Goal: Transaction & Acquisition: Register for event/course

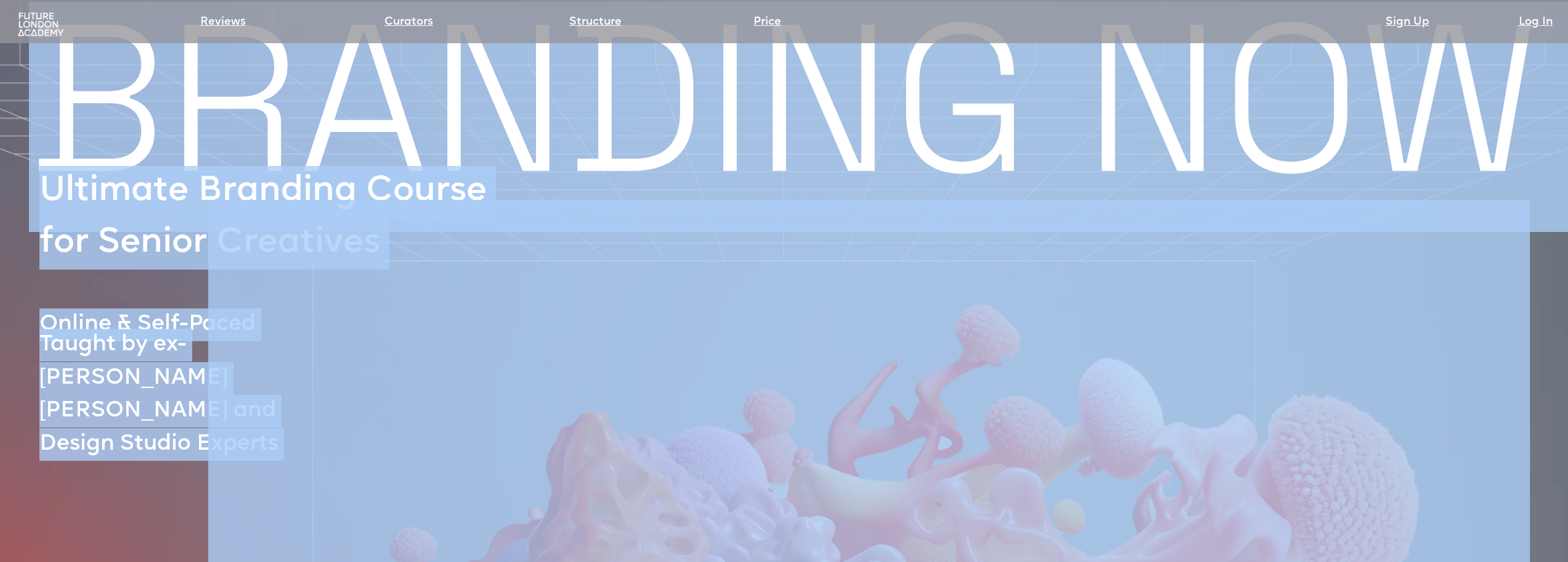
drag, startPoint x: 65, startPoint y: 99, endPoint x: 358, endPoint y: 246, distance: 327.8
click at [394, 237] on img at bounding box center [869, 566] width 1322 height 842
click at [256, 309] on img at bounding box center [869, 566] width 1322 height 842
click at [242, 333] on img at bounding box center [869, 566] width 1322 height 842
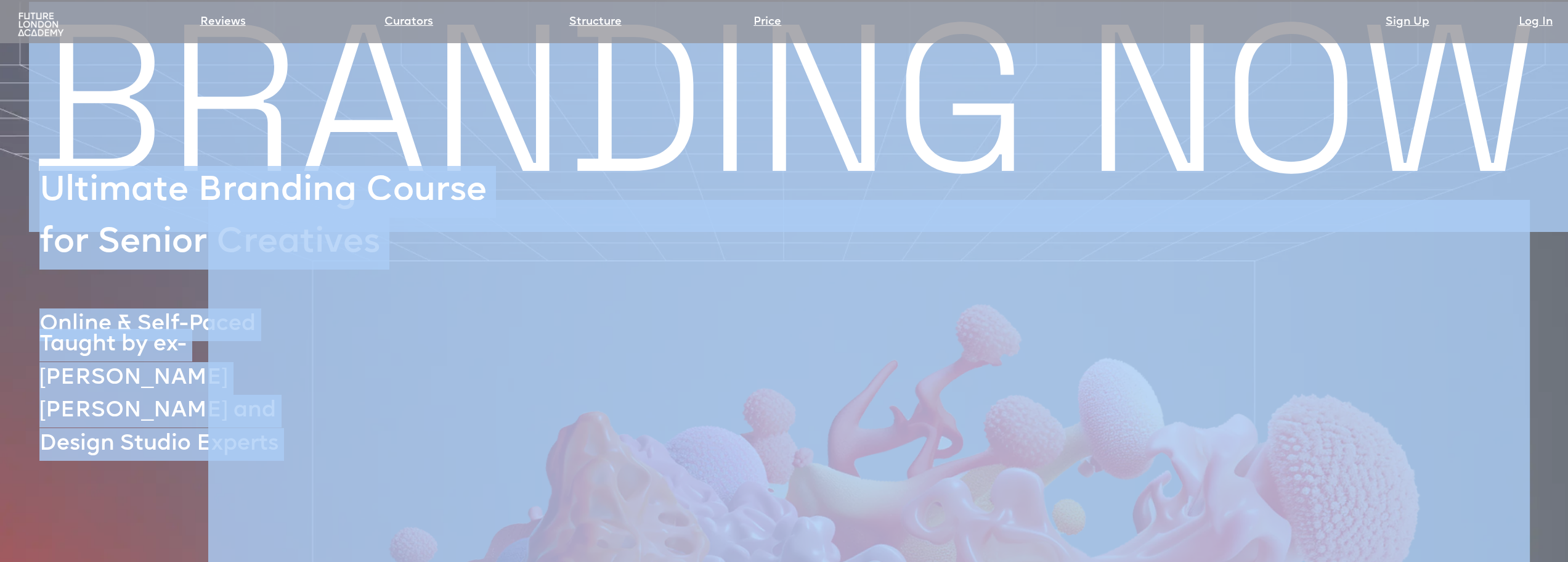
click at [278, 394] on img at bounding box center [869, 566] width 1322 height 842
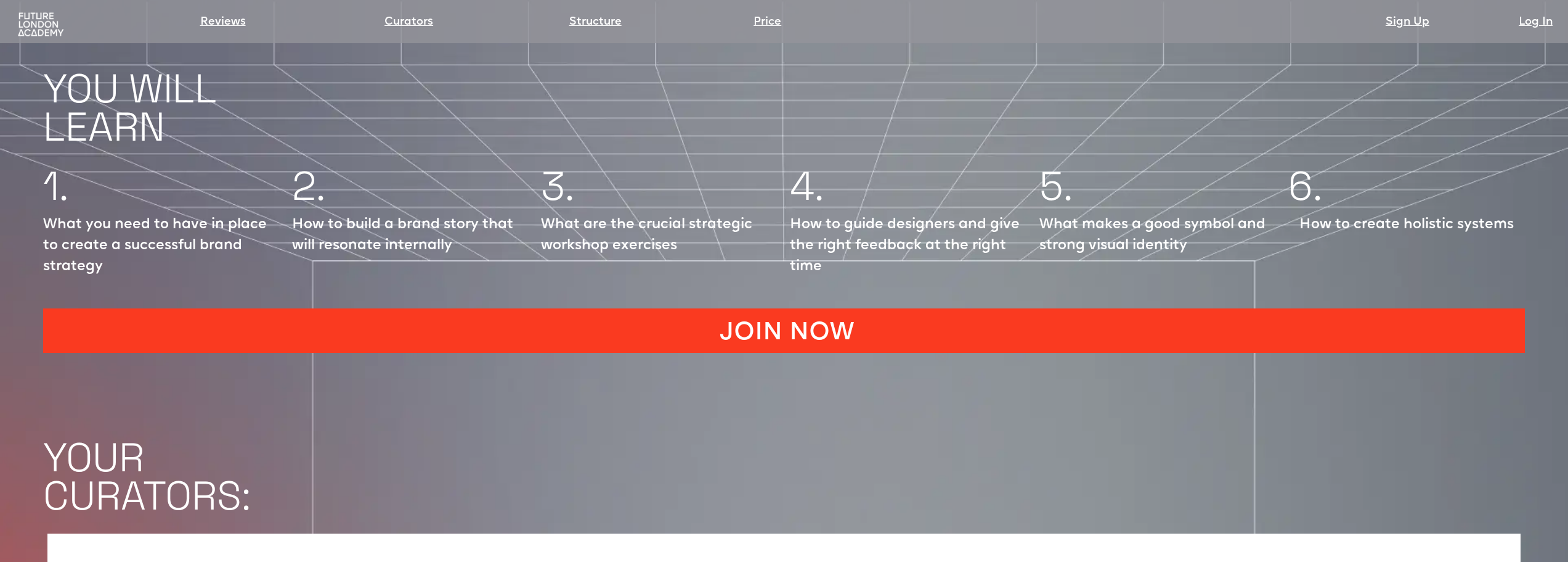
scroll to position [2035, 0]
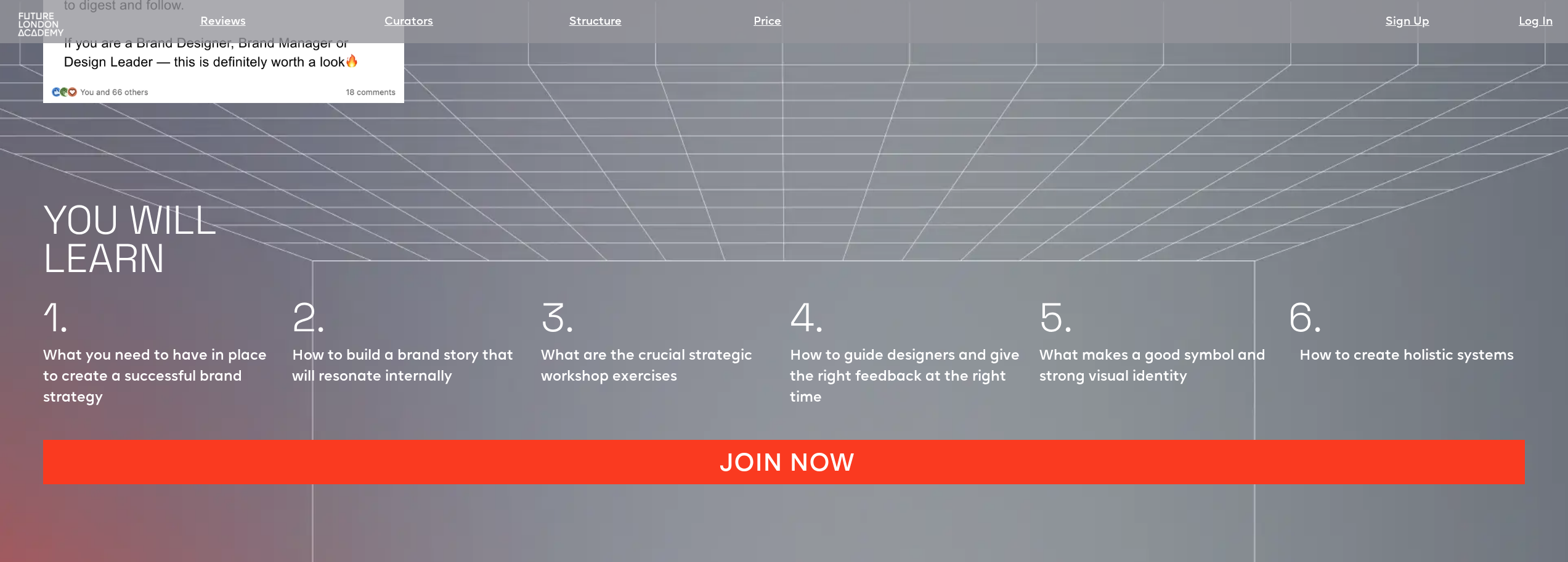
click at [399, 440] on link "JOIN NOW" at bounding box center [784, 462] width 1482 height 45
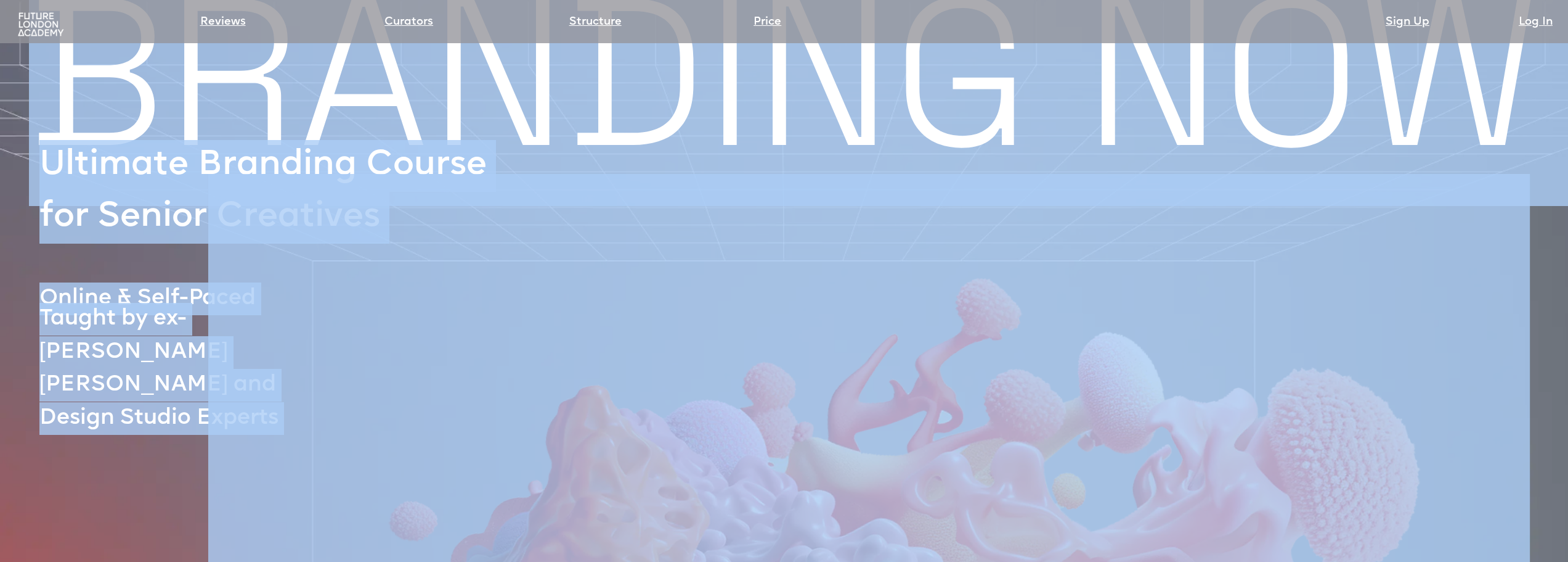
scroll to position [0, 0]
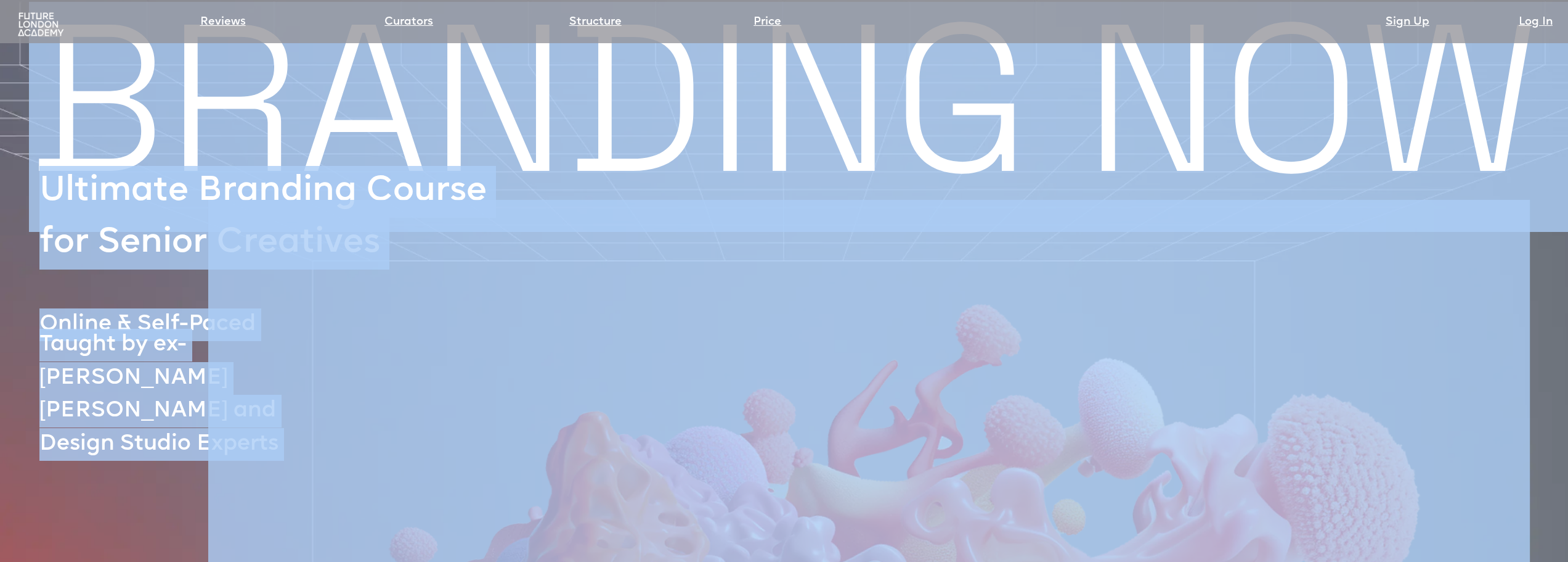
click at [289, 348] on img at bounding box center [869, 566] width 1322 height 842
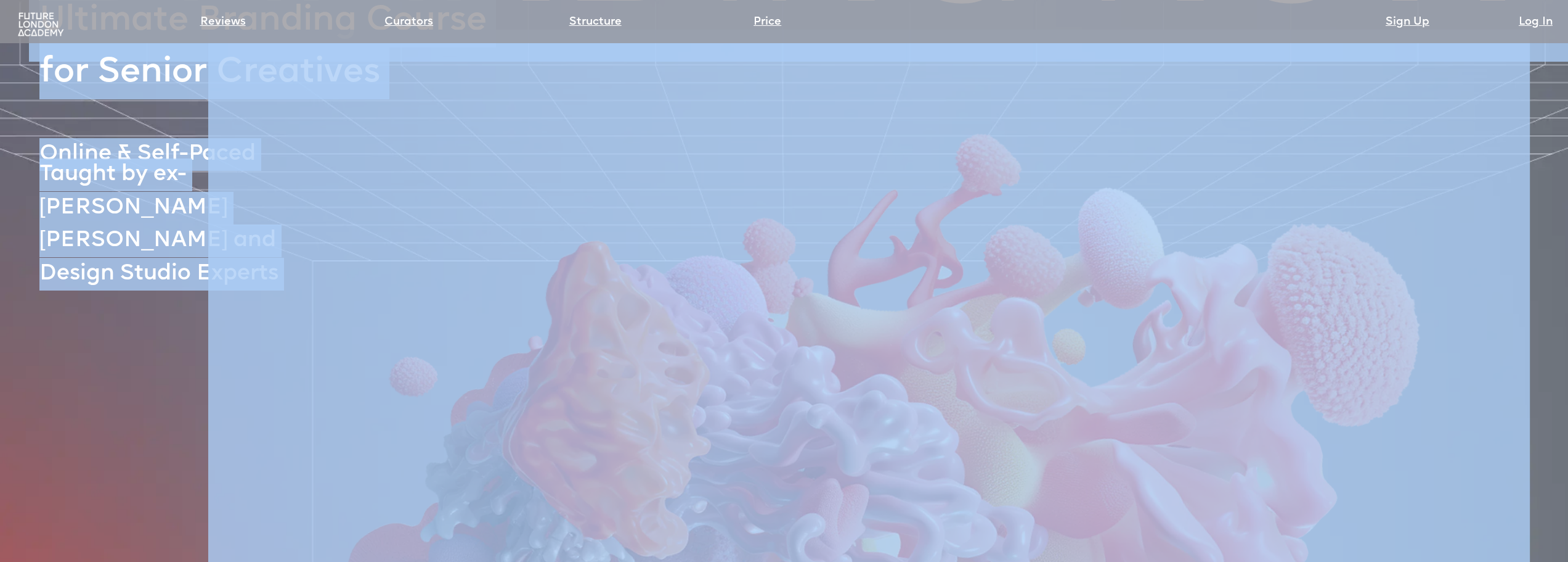
scroll to position [185, 0]
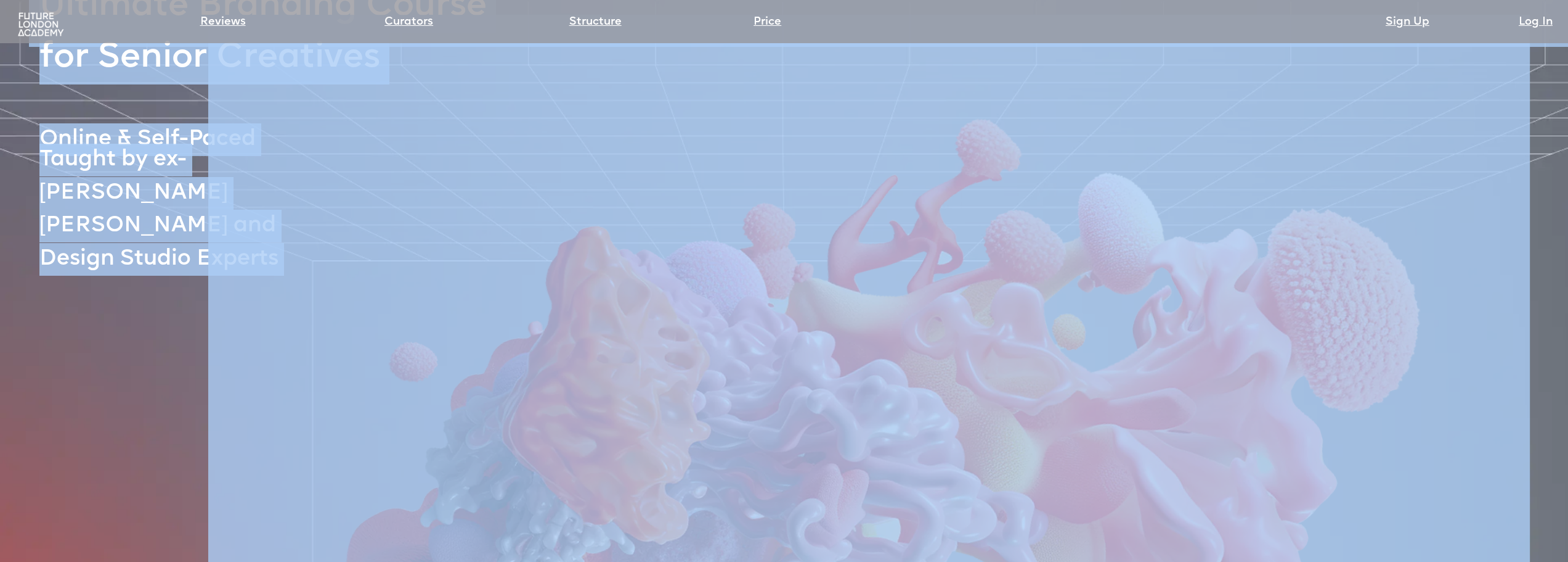
click at [197, 332] on div at bounding box center [841, 406] width 1537 height 781
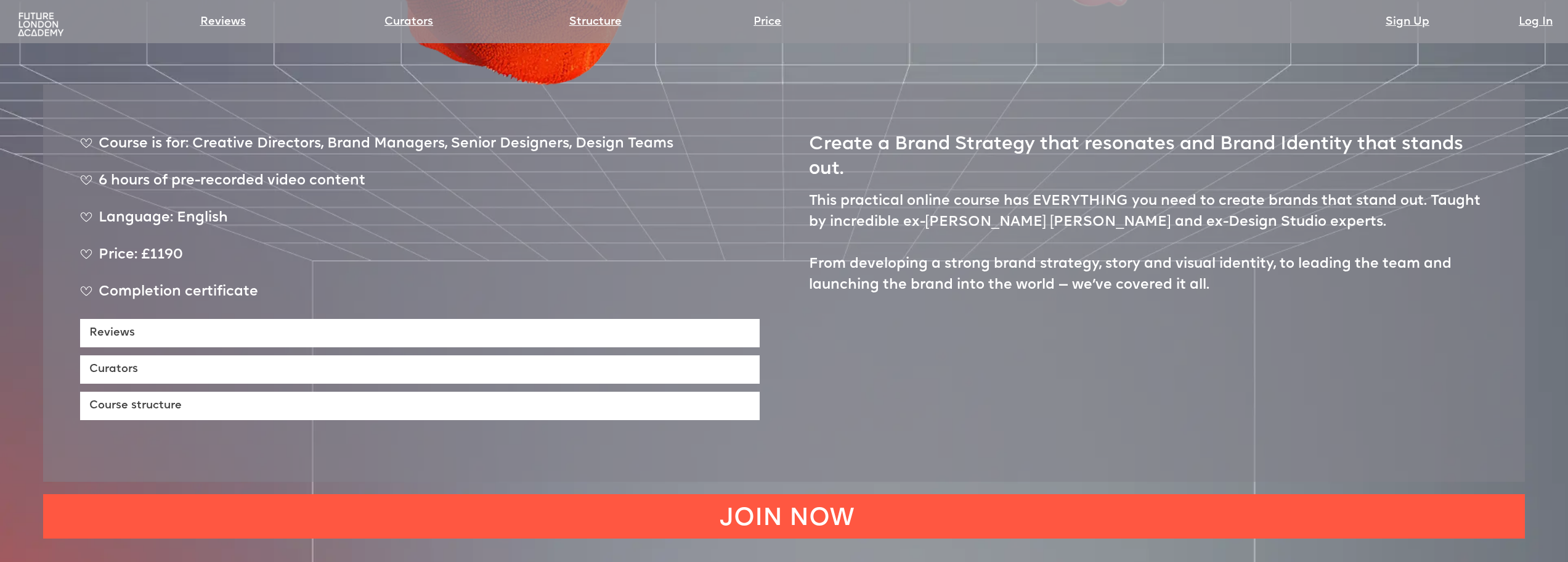
scroll to position [925, 0]
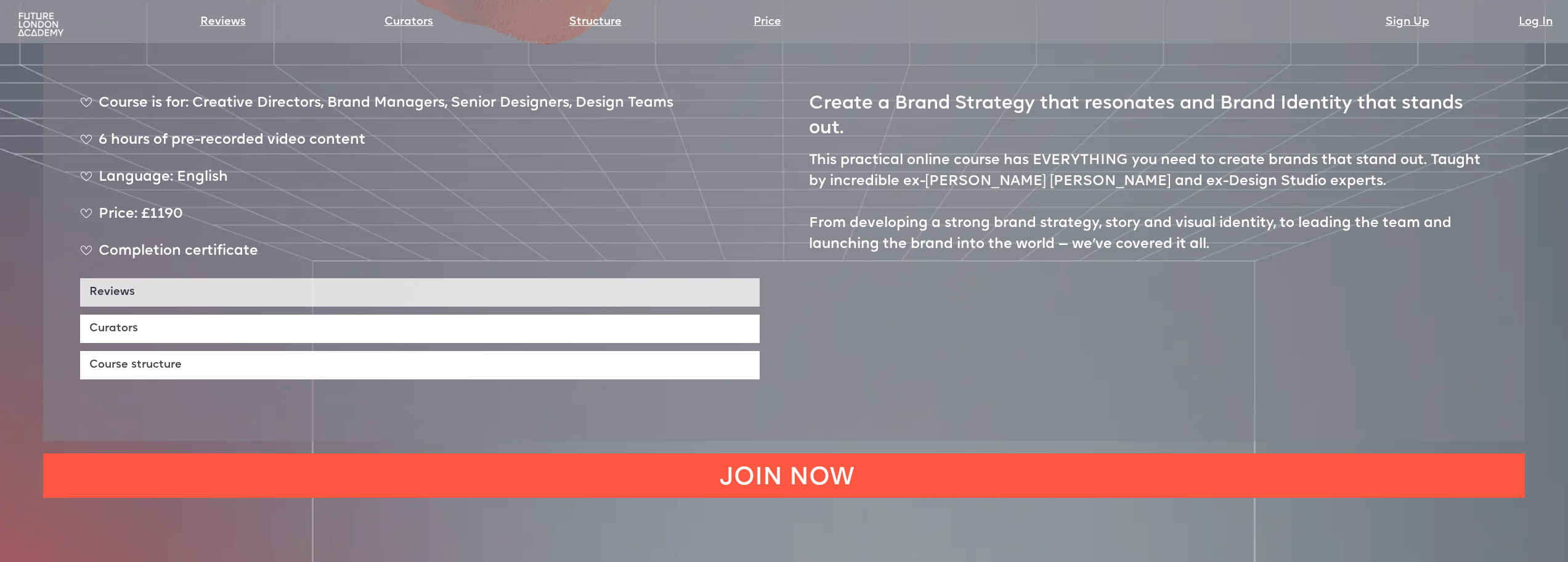
click at [183, 278] on link "Reviews" at bounding box center [420, 293] width 680 height 29
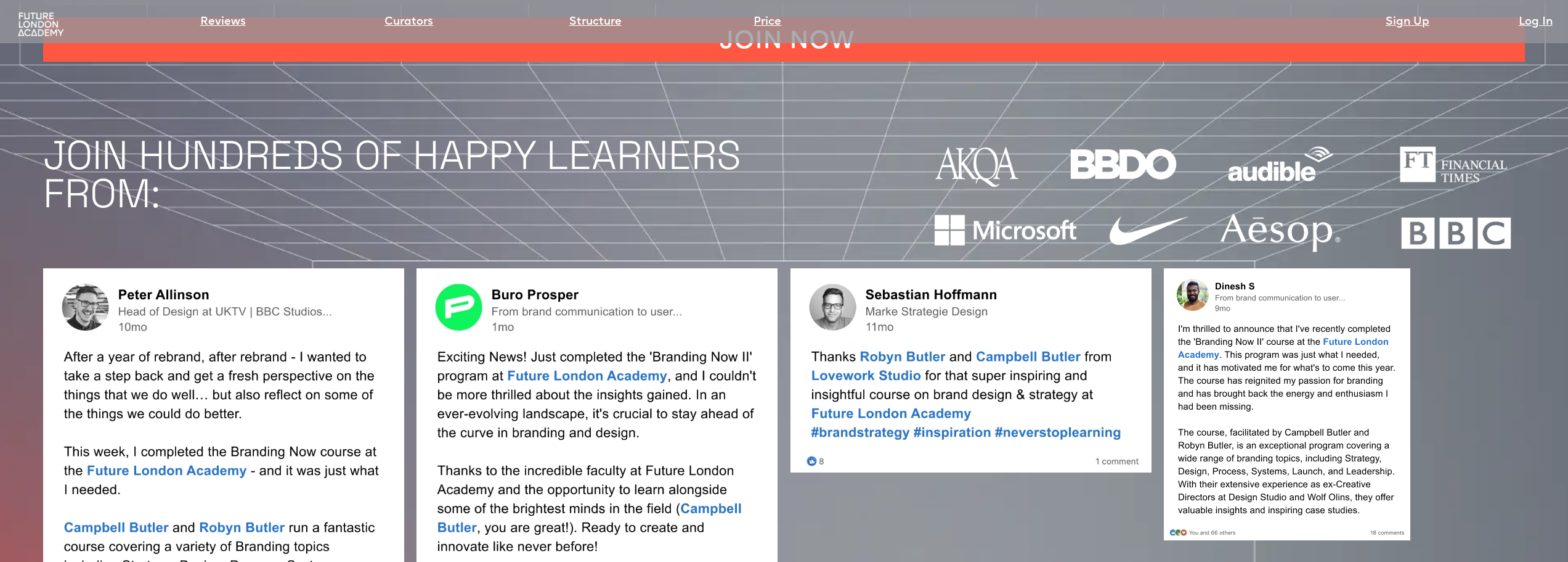
scroll to position [1358, 0]
